Goal: Task Accomplishment & Management: Use online tool/utility

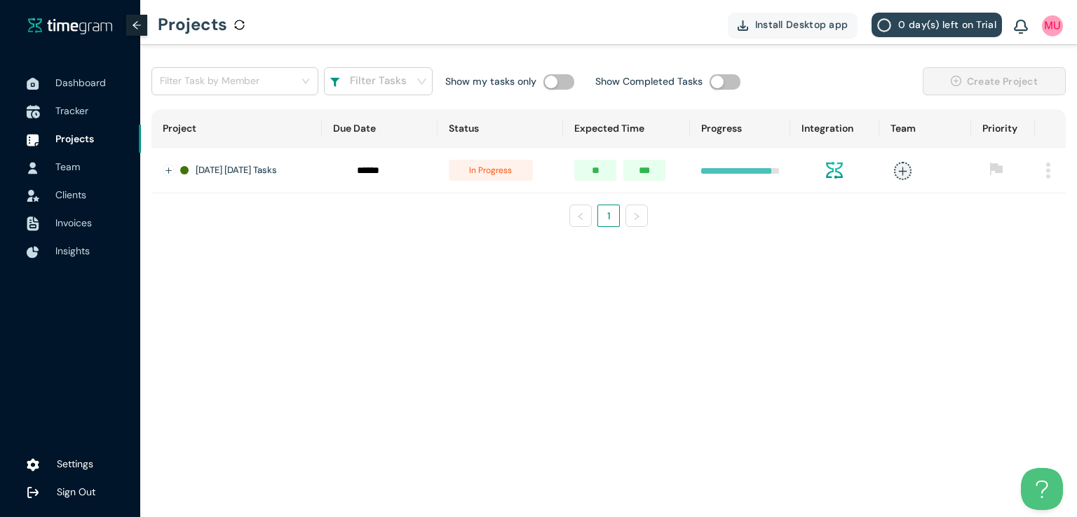
click at [76, 109] on span "Tracker" at bounding box center [71, 110] width 33 height 13
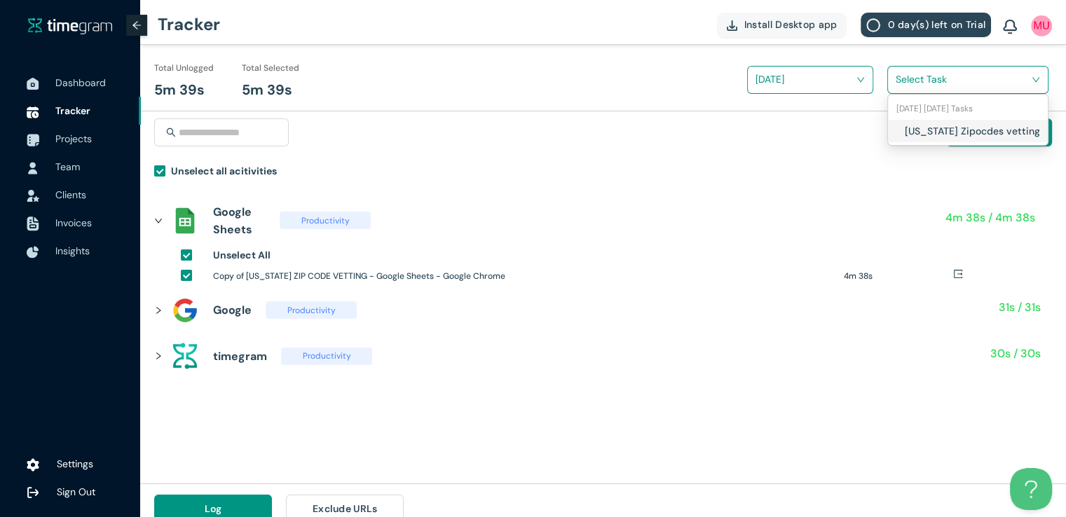
click at [914, 77] on input "search" at bounding box center [963, 79] width 135 height 21
click at [906, 133] on h1 "Texas Zipocdes vetting" at bounding box center [987, 130] width 165 height 15
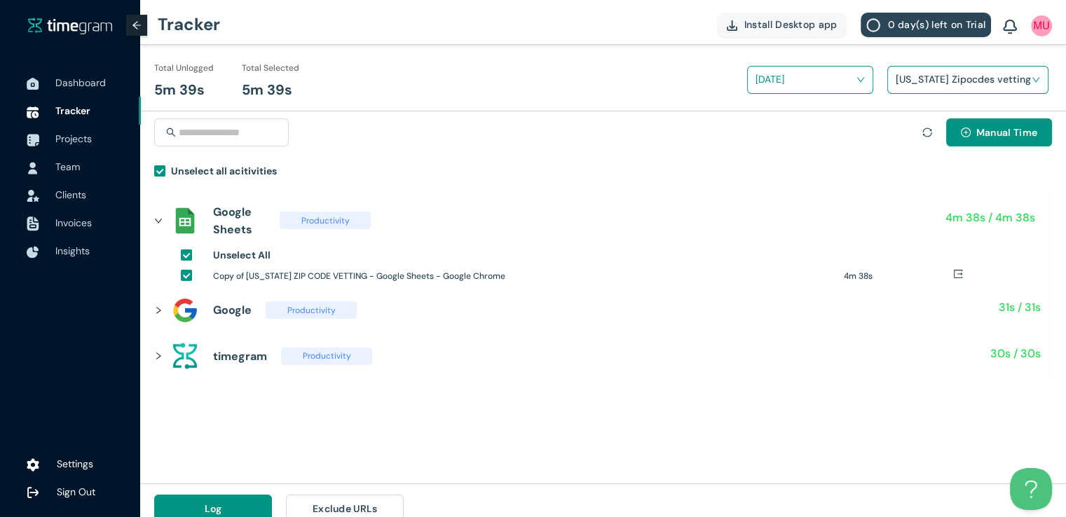
scroll to position [16, 0]
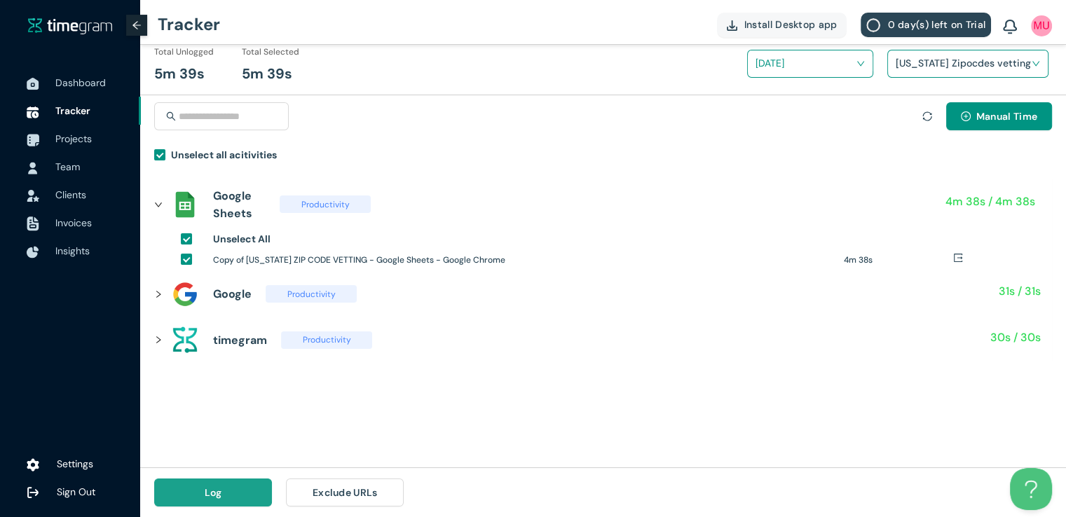
click at [232, 494] on button "Log" at bounding box center [213, 493] width 118 height 28
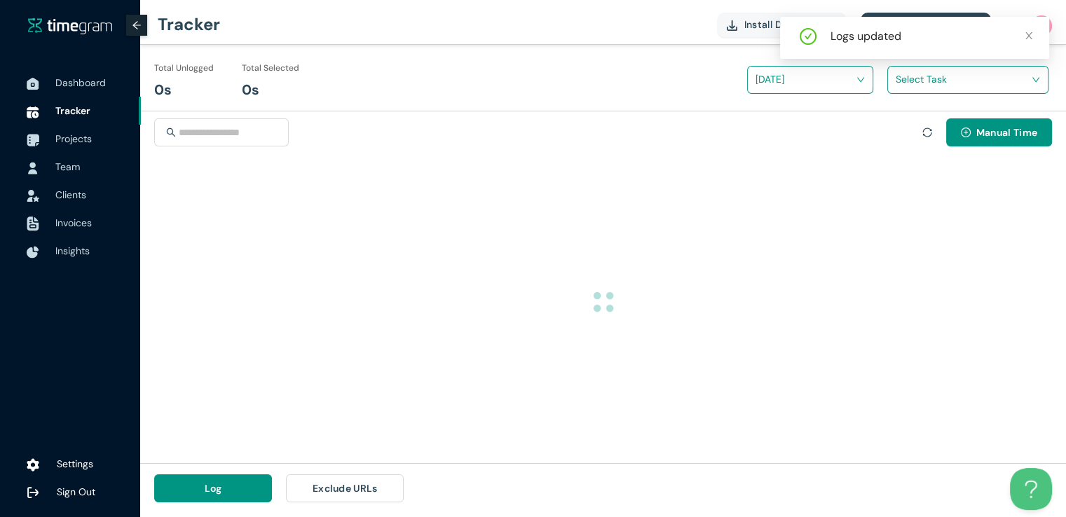
scroll to position [0, 0]
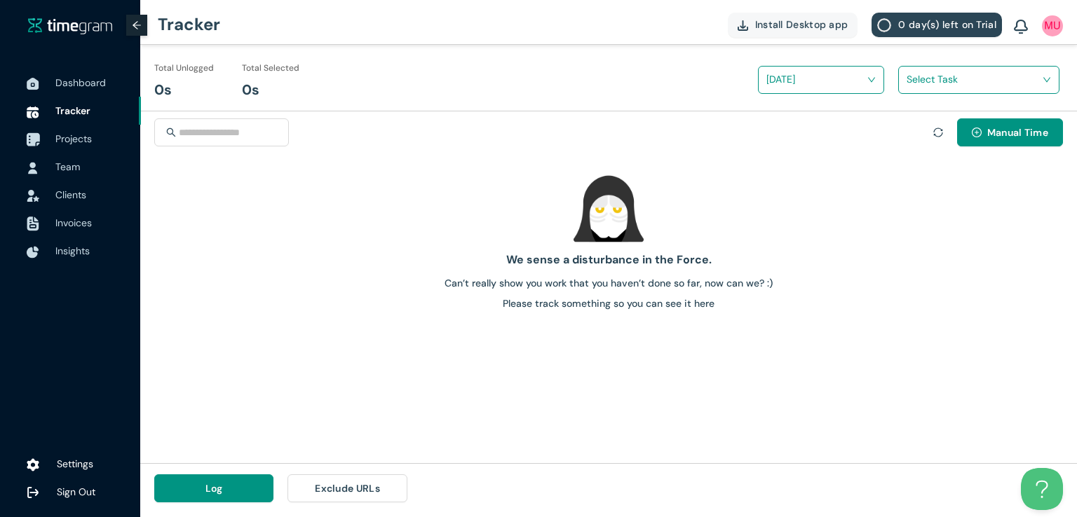
click at [76, 139] on span "Projects" at bounding box center [73, 138] width 36 height 13
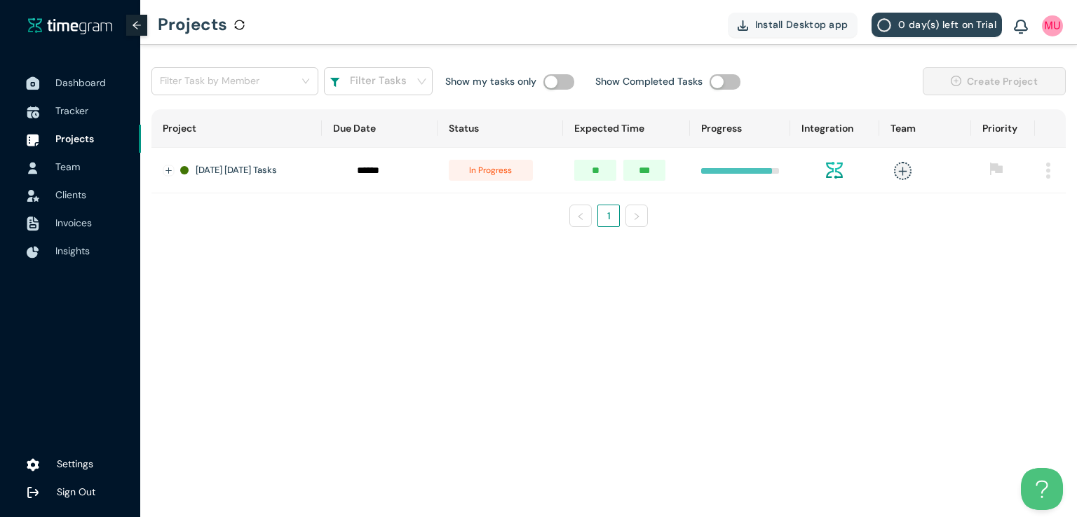
click at [95, 84] on span "Dashboard" at bounding box center [80, 82] width 50 height 13
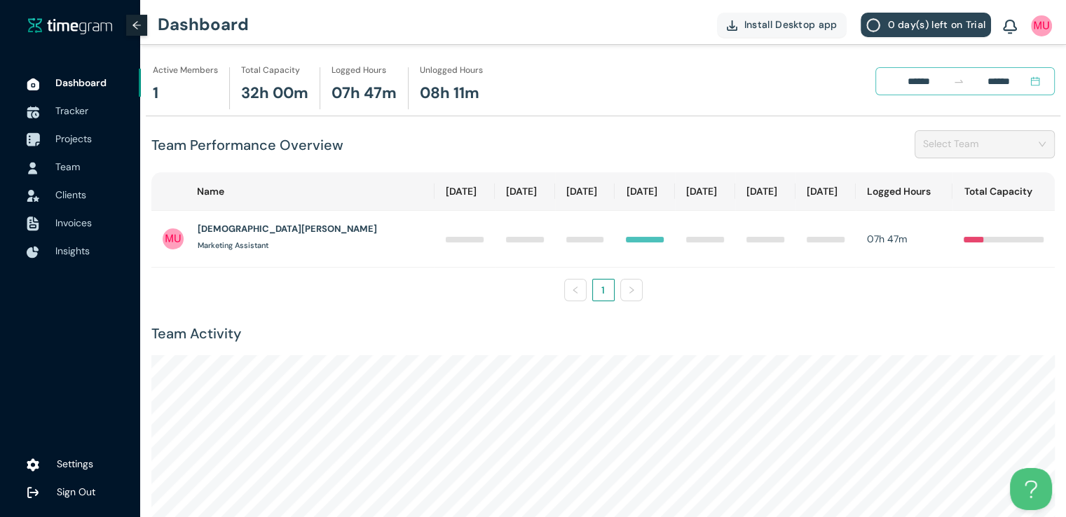
click at [74, 138] on span "Projects" at bounding box center [73, 138] width 36 height 13
